Goal: Task Accomplishment & Management: Manage account settings

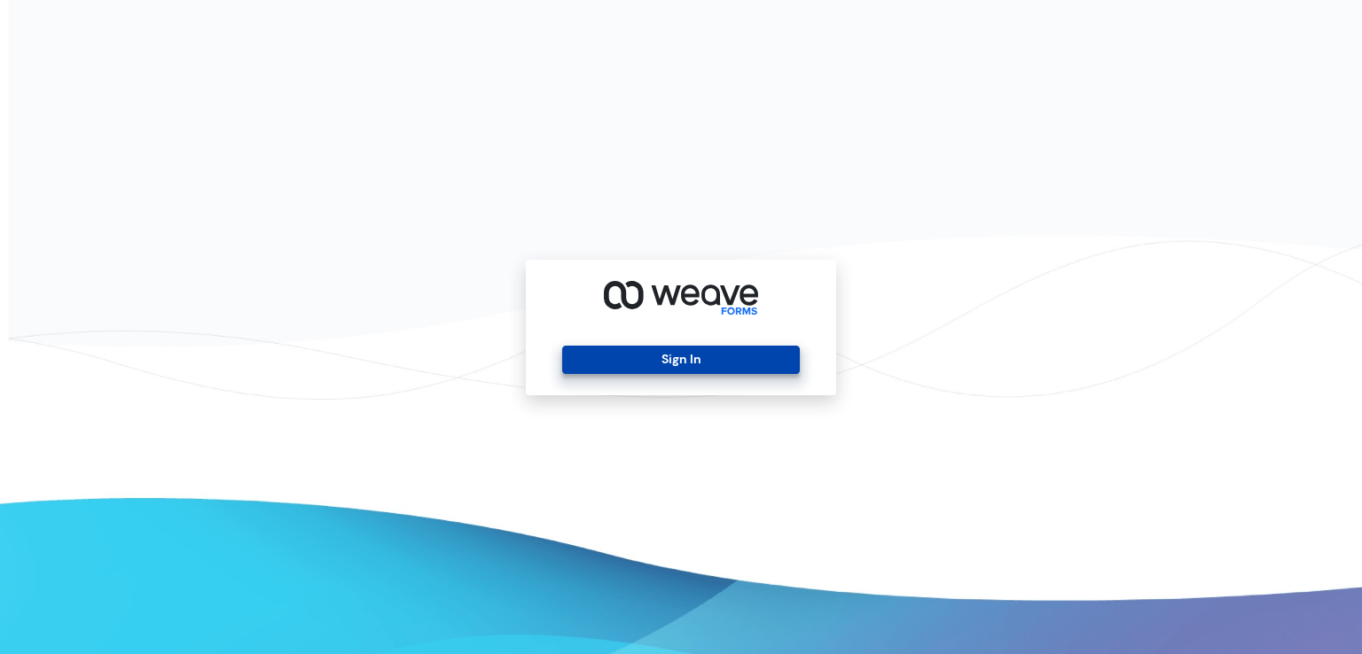
click at [627, 361] on button "Sign In" at bounding box center [680, 360] width 237 height 28
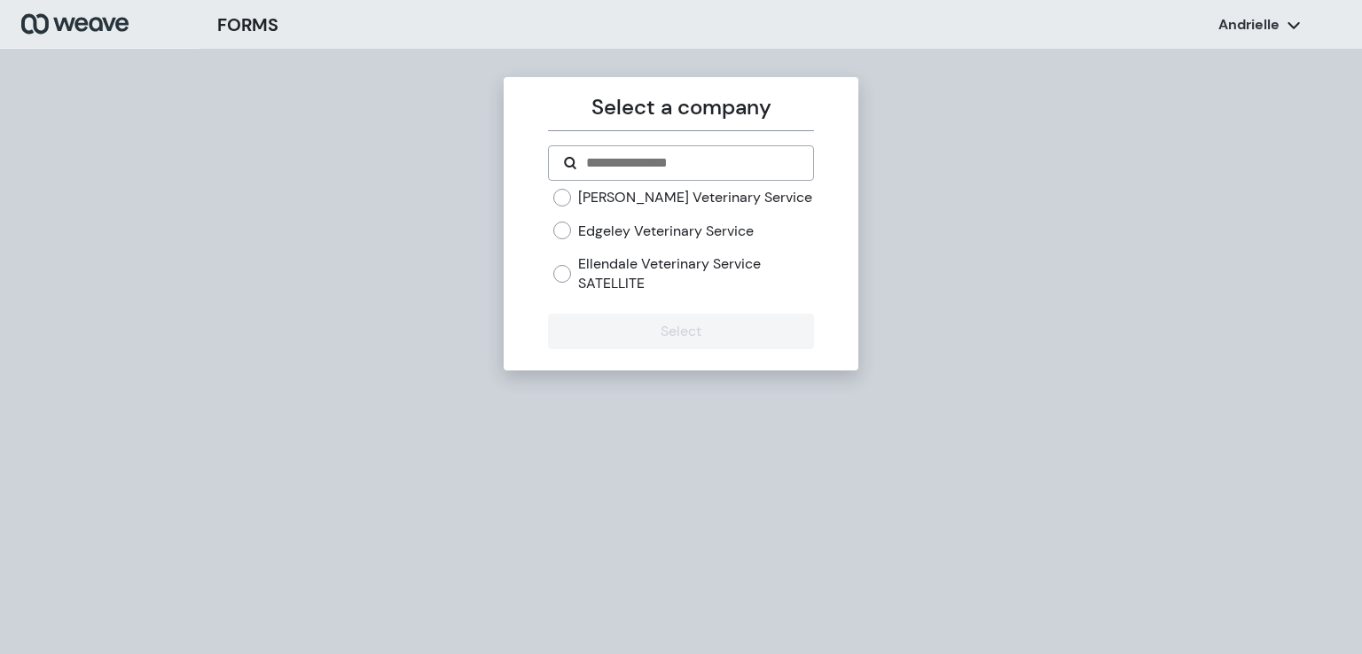
click at [615, 235] on label "Edgeley Veterinary Service" at bounding box center [666, 232] width 176 height 20
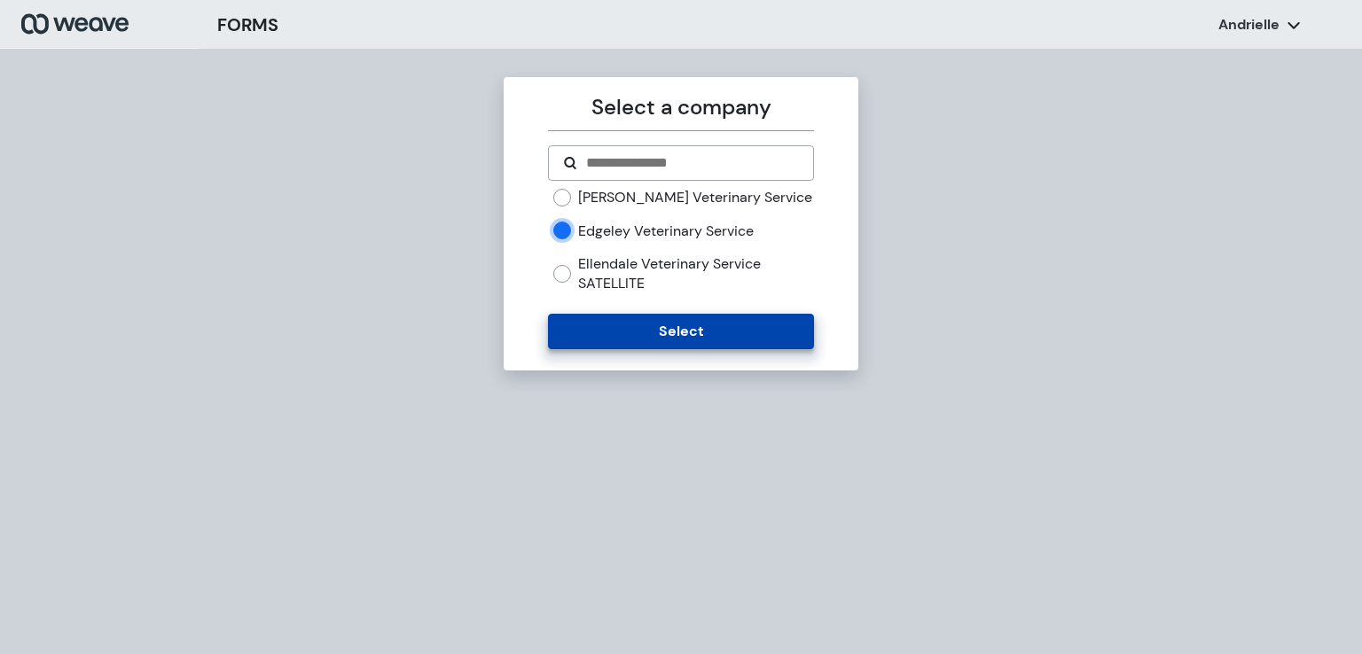
click at [607, 327] on button "Select" at bounding box center [680, 331] width 265 height 35
